Goal: Task Accomplishment & Management: Complete application form

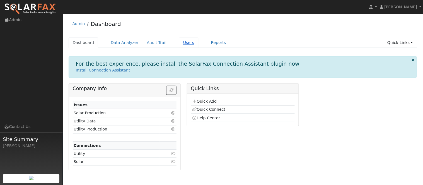
click at [179, 43] on link "Users" at bounding box center [189, 43] width 20 height 10
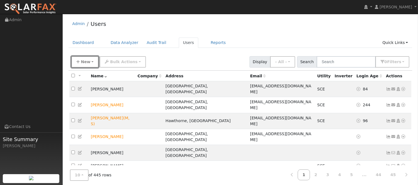
click at [84, 64] on span "New" at bounding box center [85, 62] width 9 height 4
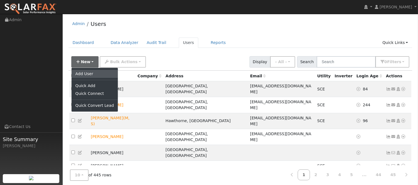
click at [88, 75] on link "Add User" at bounding box center [95, 74] width 46 height 8
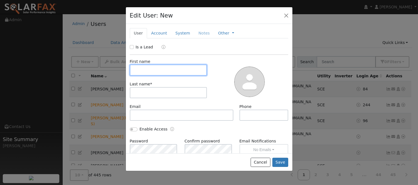
click at [144, 71] on input "text" at bounding box center [168, 70] width 77 height 11
paste input "[PERSON_NAME]"
click at [151, 72] on input "[PERSON_NAME]" at bounding box center [168, 70] width 77 height 11
type input "[PERSON_NAME]"
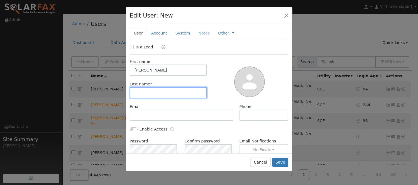
click at [159, 93] on input "text" at bounding box center [168, 92] width 77 height 11
paste input "[PERSON_NAME]"
type input "[PERSON_NAME]"
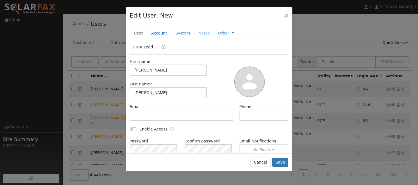
click at [154, 35] on link "Account" at bounding box center [159, 33] width 24 height 10
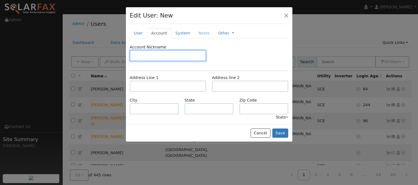
scroll to position [31, 0]
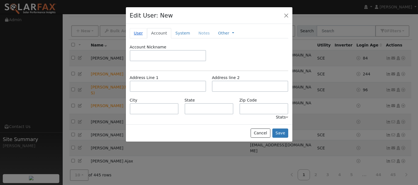
click at [138, 32] on link "User" at bounding box center [138, 33] width 17 height 10
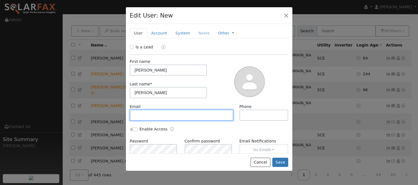
click at [184, 116] on input "text" at bounding box center [182, 115] width 104 height 11
paste input "[EMAIL_ADDRESS][DOMAIN_NAME]"
type input "[EMAIL_ADDRESS][DOMAIN_NAME]"
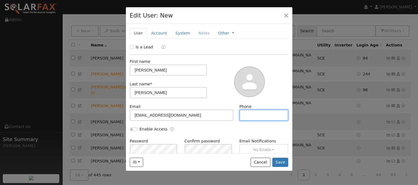
click at [240, 118] on input "text" at bounding box center [264, 115] width 49 height 11
paste input "[PHONE_NUMBER]"
type input "[PHONE_NUMBER]"
click at [157, 32] on link "Account" at bounding box center [159, 33] width 24 height 10
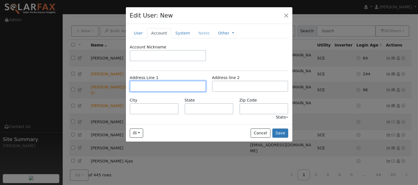
click at [195, 85] on input "text" at bounding box center [168, 86] width 76 height 11
paste input "[STREET_ADDRESS]"
type input "[STREET_ADDRESS]"
type input "Hesperia"
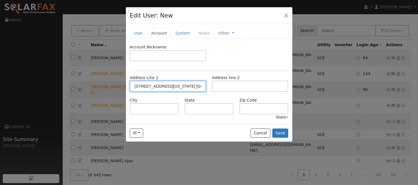
type input "CA"
type input "92345"
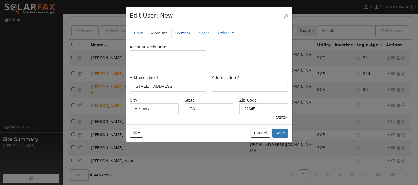
click at [178, 34] on link "System" at bounding box center [182, 33] width 23 height 10
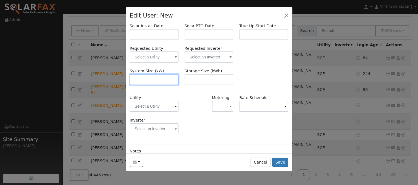
scroll to position [31, 0]
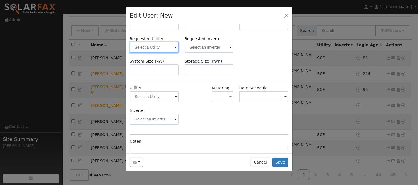
click at [167, 47] on input "text" at bounding box center [154, 47] width 49 height 11
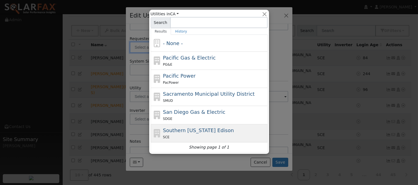
click at [211, 135] on div "SCE" at bounding box center [214, 137] width 103 height 6
type input "Southern [US_STATE] Edison"
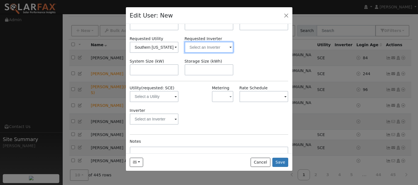
click at [179, 48] on input "text" at bounding box center [154, 47] width 49 height 11
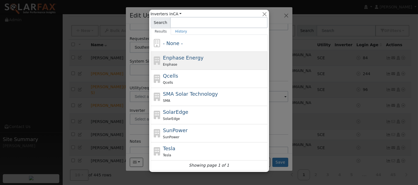
click at [207, 59] on div "Enphase Energy Enphase" at bounding box center [214, 60] width 103 height 13
type input "Enphase Energy"
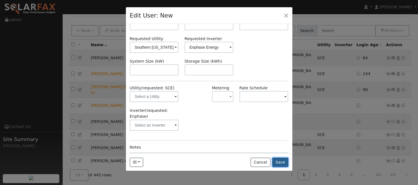
click at [280, 161] on button "Save" at bounding box center [281, 162] width 16 height 9
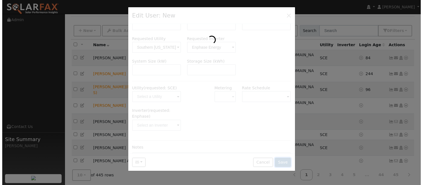
scroll to position [0, 0]
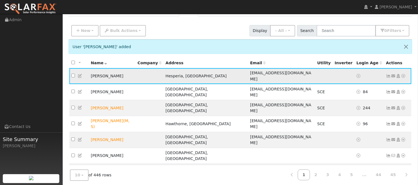
click at [403, 76] on link at bounding box center [403, 76] width 5 height 6
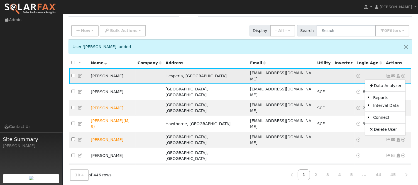
click at [394, 74] on icon at bounding box center [393, 76] width 5 height 4
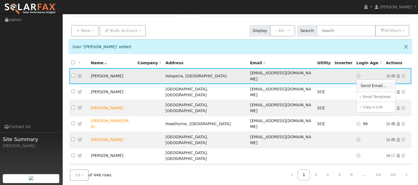
click at [367, 83] on link "Send Email..." at bounding box center [376, 86] width 39 height 8
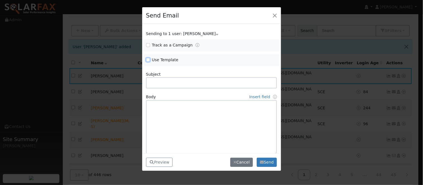
click at [150, 59] on input "Use Template" at bounding box center [148, 60] width 4 height 4
checkbox input "true"
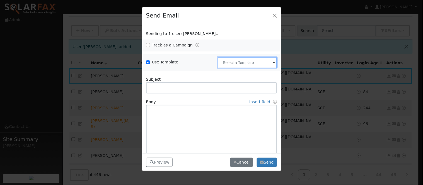
click at [229, 63] on input "text" at bounding box center [247, 62] width 59 height 11
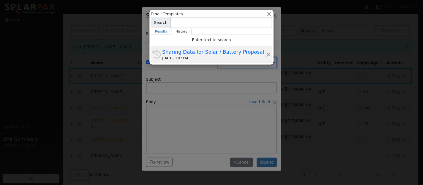
click at [216, 54] on div "Sharing Data for Solar / Battery Proposal" at bounding box center [213, 52] width 103 height 8
type input "Sharing Data for Solar / Battery Proposal"
type textarea "Dear {user_fname}, Below is a link to share your electricity consumption data w…"
type input "SolarFax <[EMAIL_ADDRESS][DOMAIN_NAME]>"
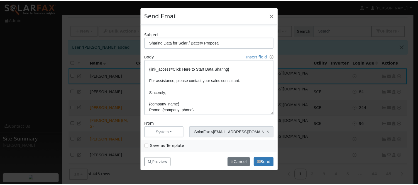
scroll to position [48, 0]
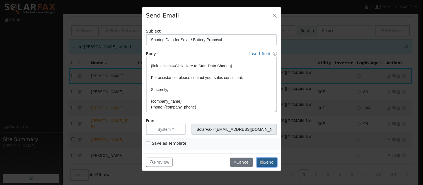
click at [265, 163] on button "Send" at bounding box center [267, 162] width 20 height 9
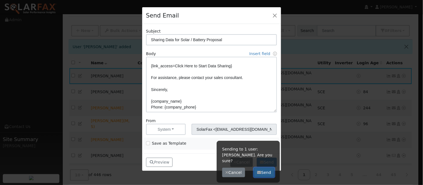
click at [269, 168] on button "Send" at bounding box center [264, 172] width 20 height 9
